Goal: Task Accomplishment & Management: Manage account settings

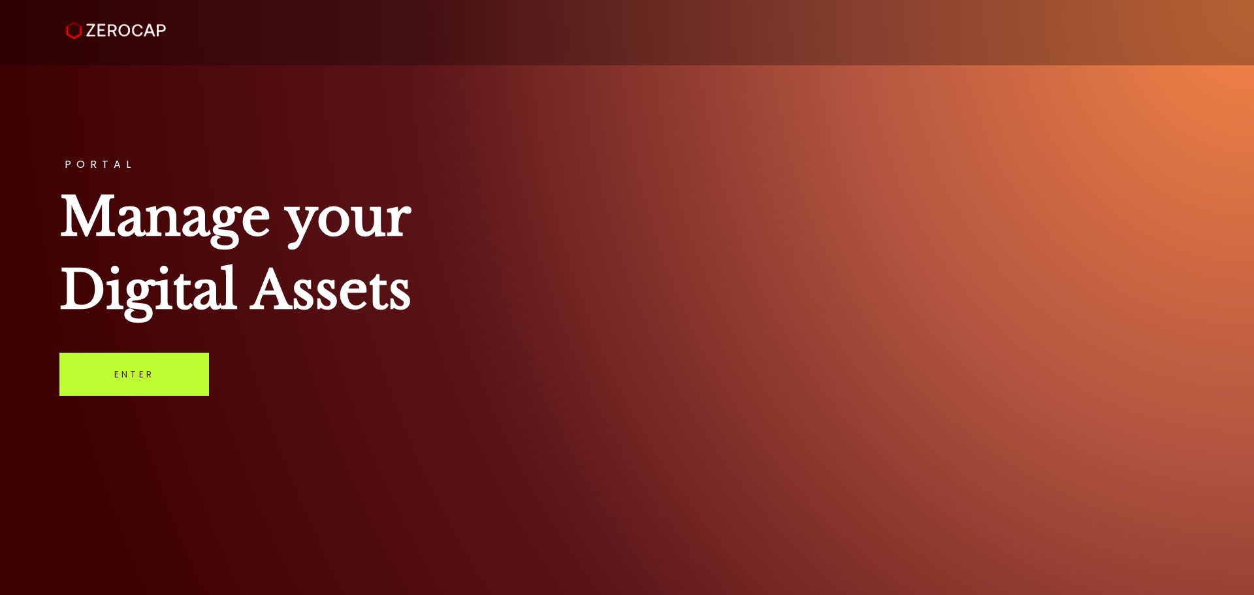
click at [182, 371] on link "Enter" at bounding box center [134, 374] width 150 height 43
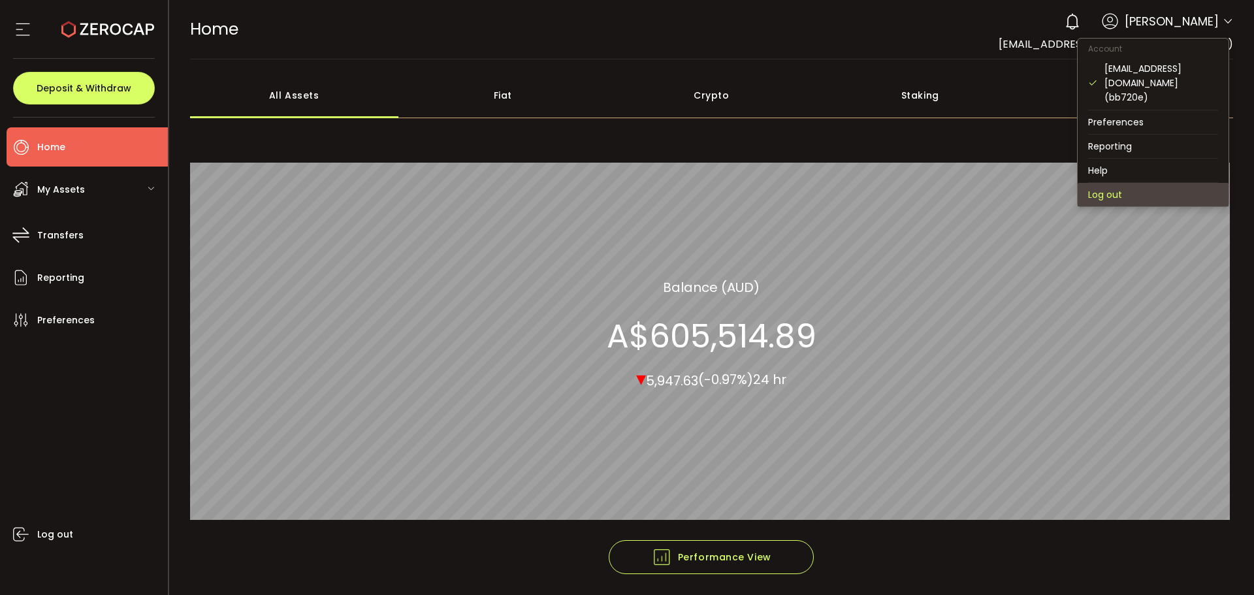
click at [1111, 183] on li "Log out" at bounding box center [1153, 195] width 151 height 24
